Goal: Check status: Check status

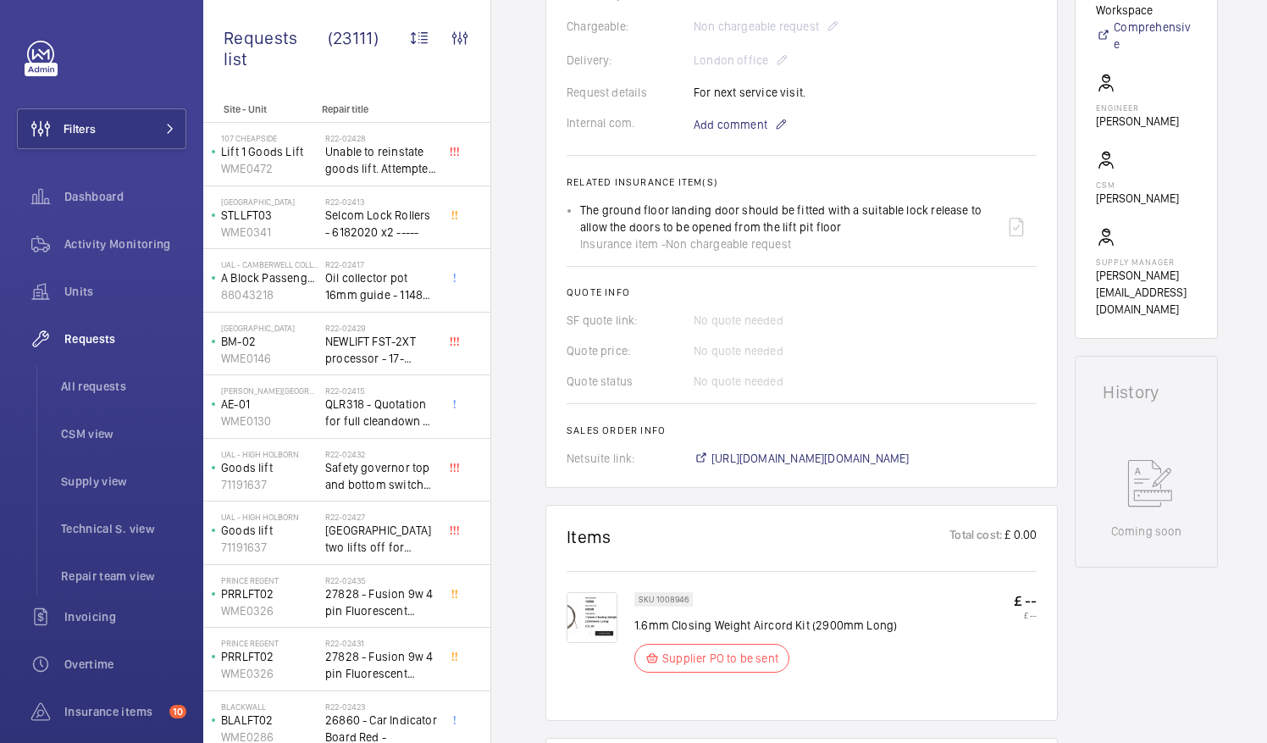
scroll to position [85, 0]
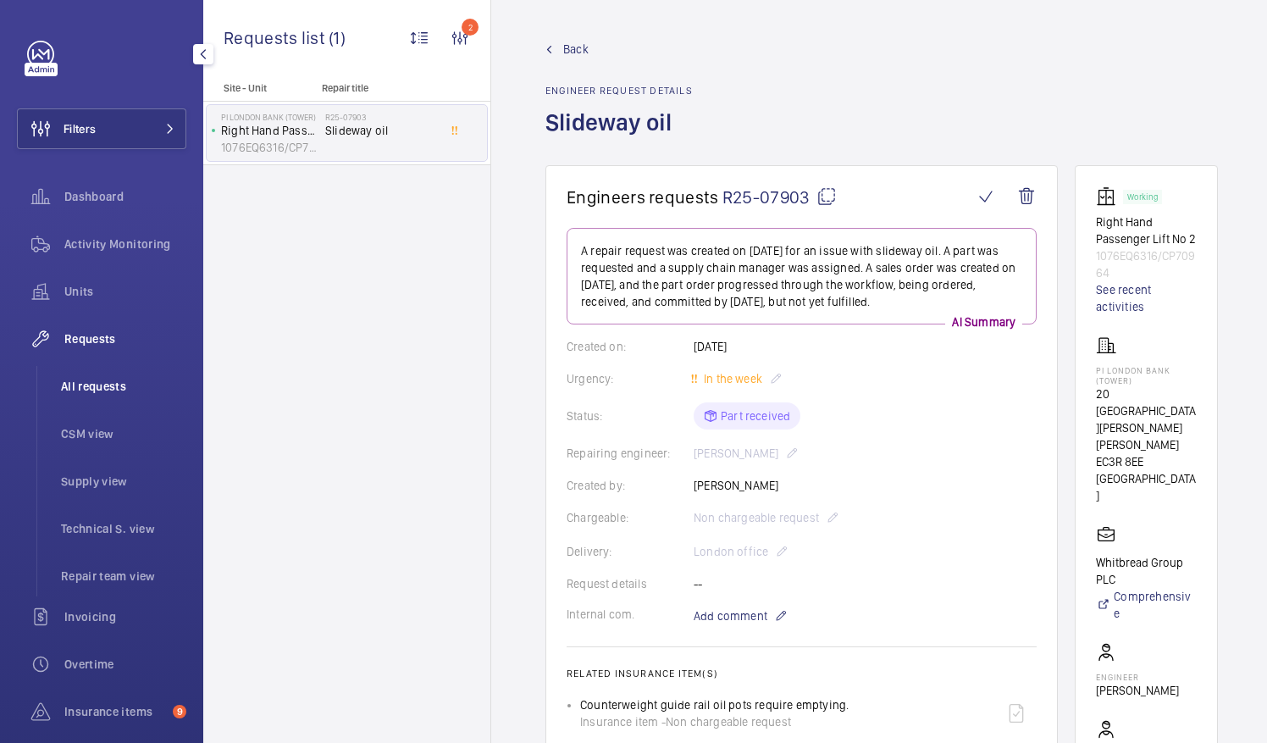
click at [58, 378] on li "All requests" at bounding box center [116, 386] width 139 height 41
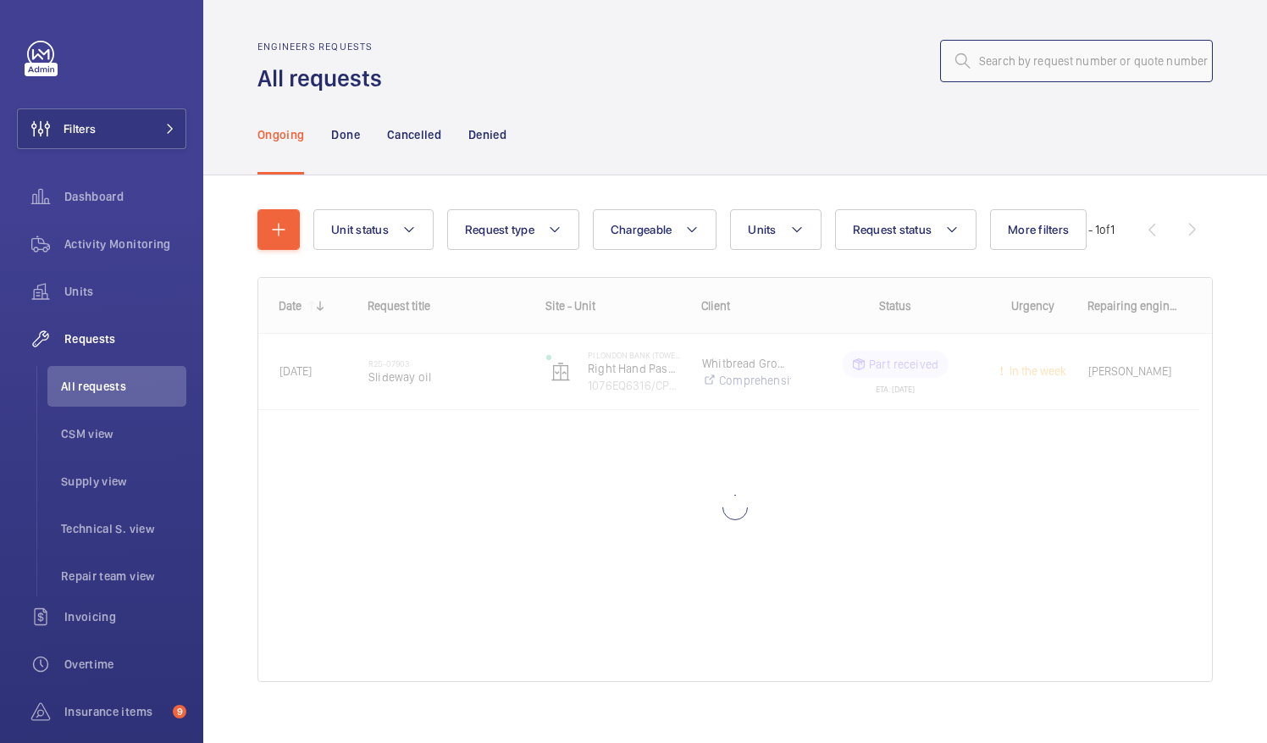
click at [981, 53] on input "text" at bounding box center [1076, 61] width 273 height 42
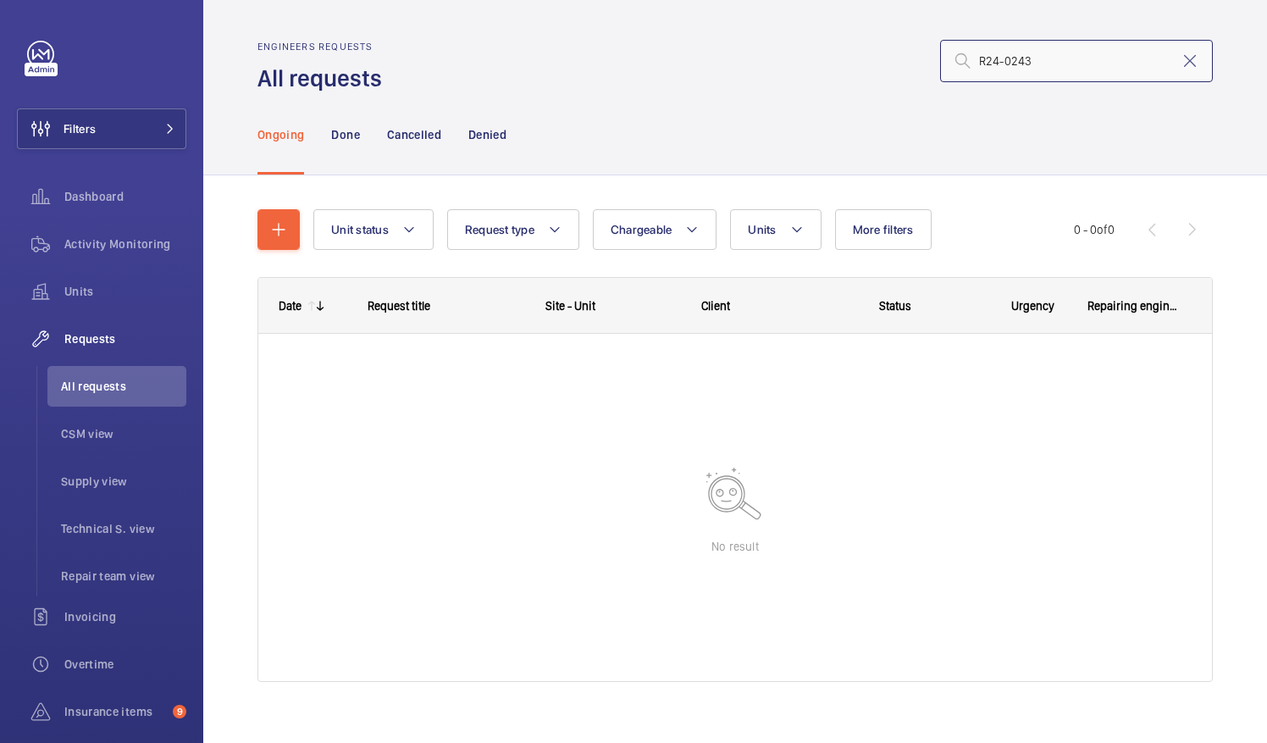
type input "R24-0243"
